Goal: Transaction & Acquisition: Subscribe to service/newsletter

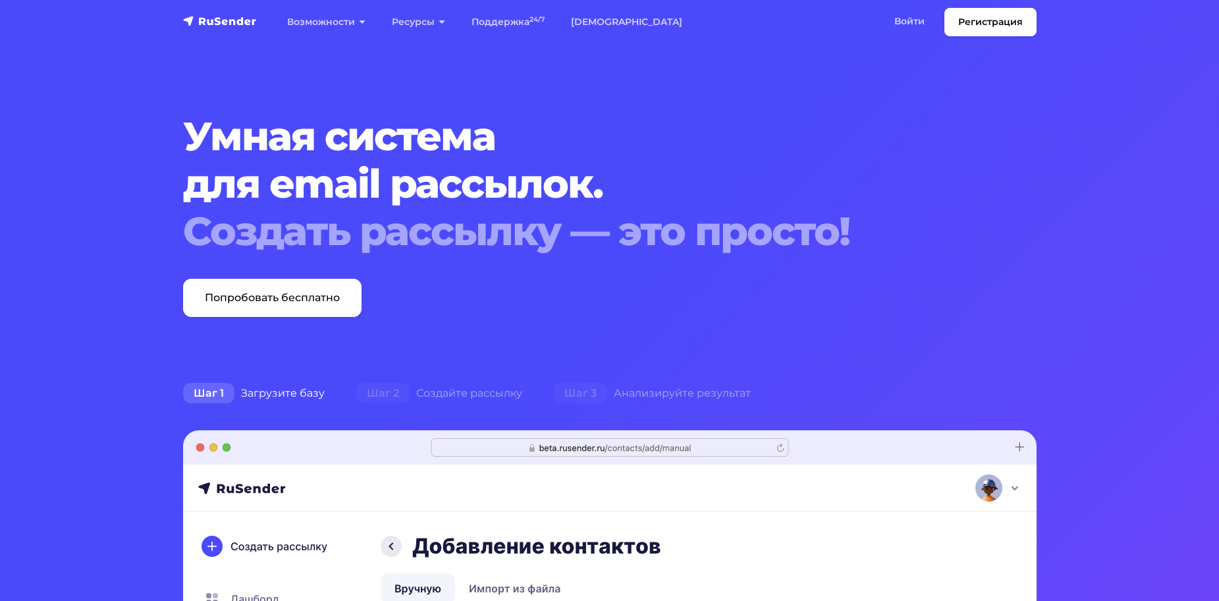
click at [219, 20] on img "navbar" at bounding box center [220, 20] width 74 height 13
click at [582, 22] on link "[DEMOGRAPHIC_DATA]" at bounding box center [627, 22] width 138 height 27
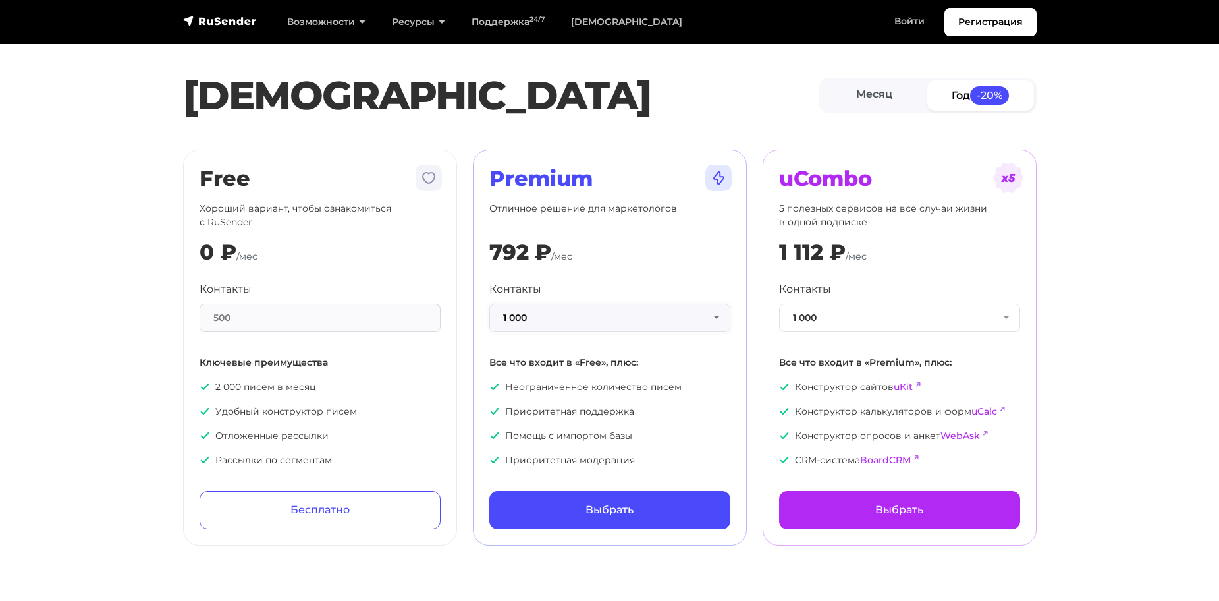
click at [586, 321] on button "1 000" at bounding box center [609, 318] width 241 height 28
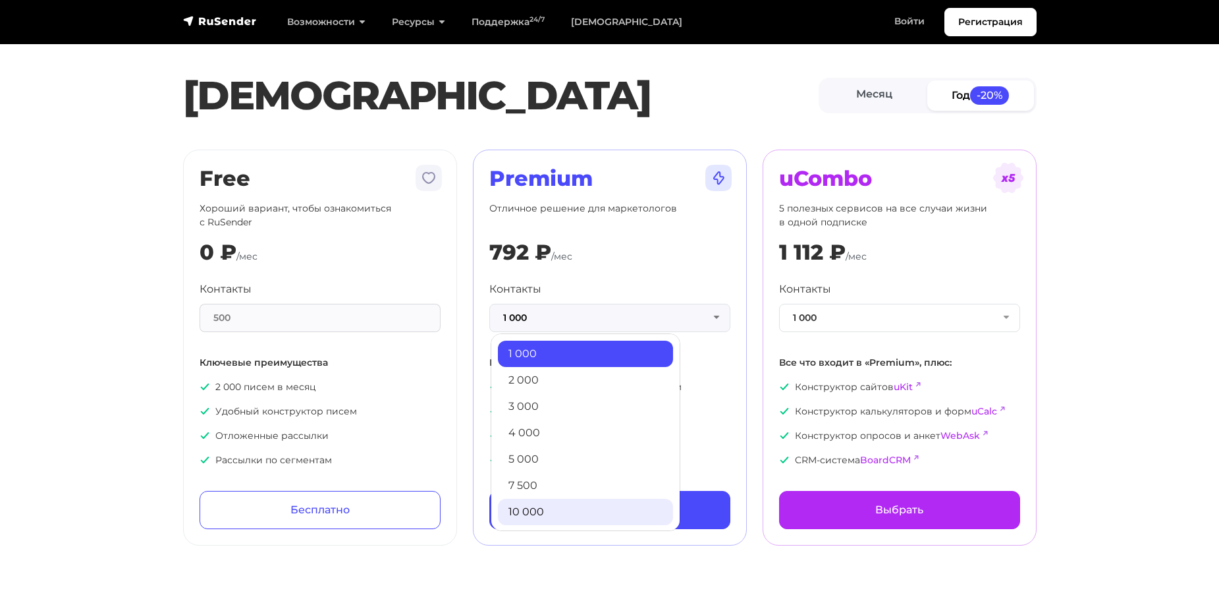
click at [566, 506] on link "10 000" at bounding box center [585, 512] width 175 height 26
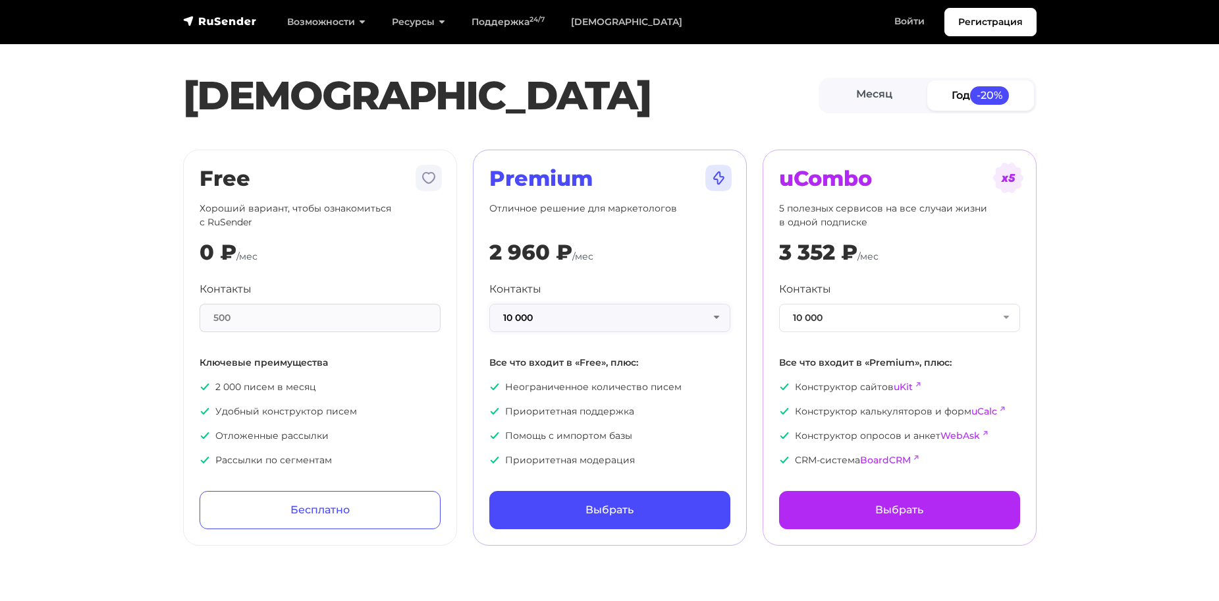
click at [602, 317] on button "10 000" at bounding box center [609, 318] width 241 height 28
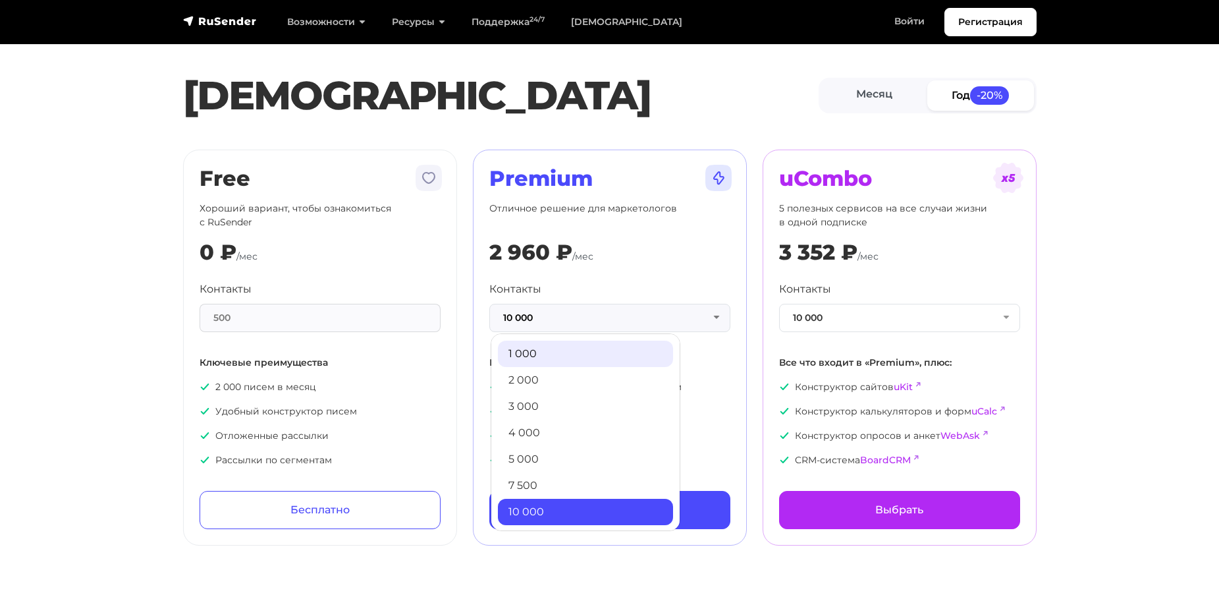
click at [594, 353] on link "1 000" at bounding box center [585, 353] width 175 height 26
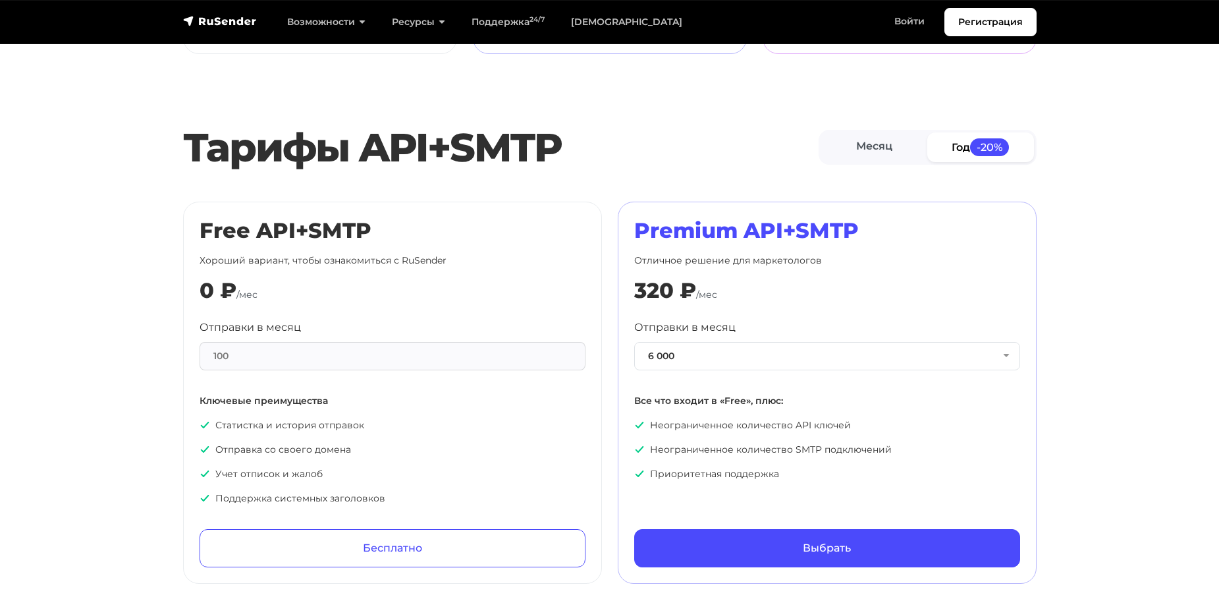
scroll to position [461, 0]
